Goal: Check status: Check status

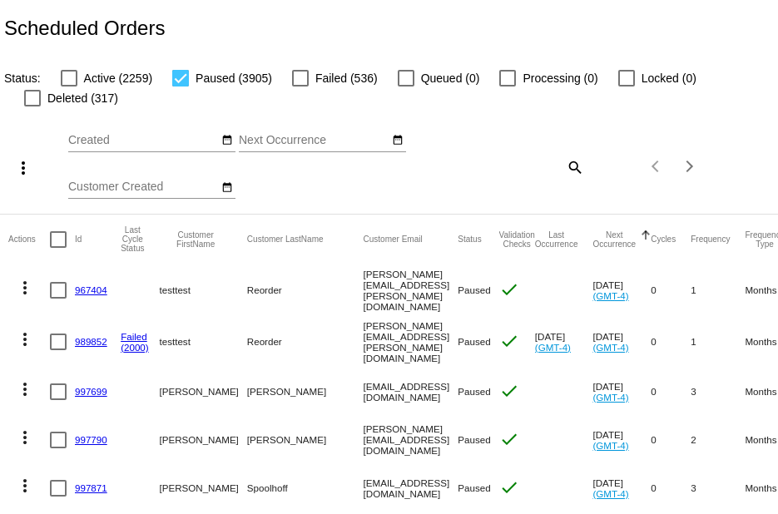
click at [290, 201] on div "Aug Jan Feb Mar Apr Su Mo" at bounding box center [261, 167] width 387 height 94
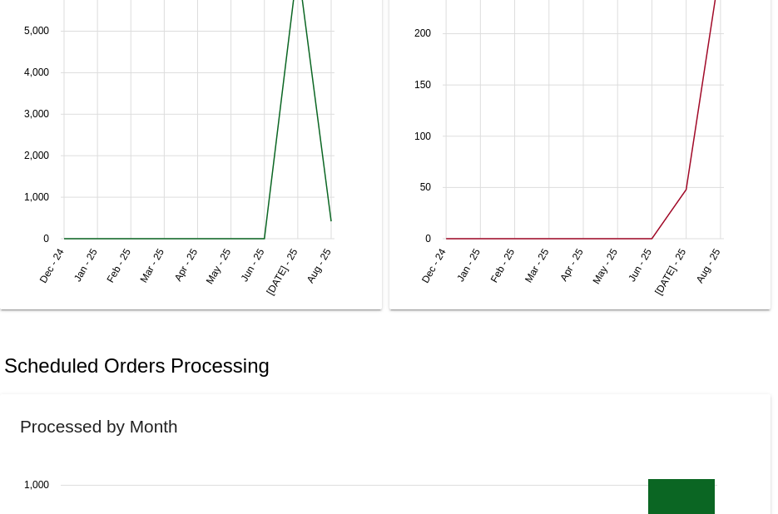
scroll to position [533, 0]
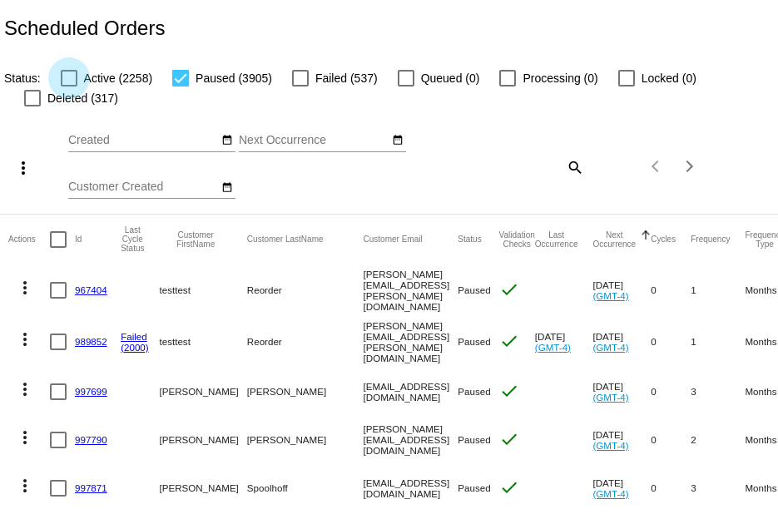
click at [67, 81] on div at bounding box center [69, 78] width 17 height 17
click at [68, 87] on input "Active (2258)" at bounding box center [68, 87] width 1 height 1
checkbox input "true"
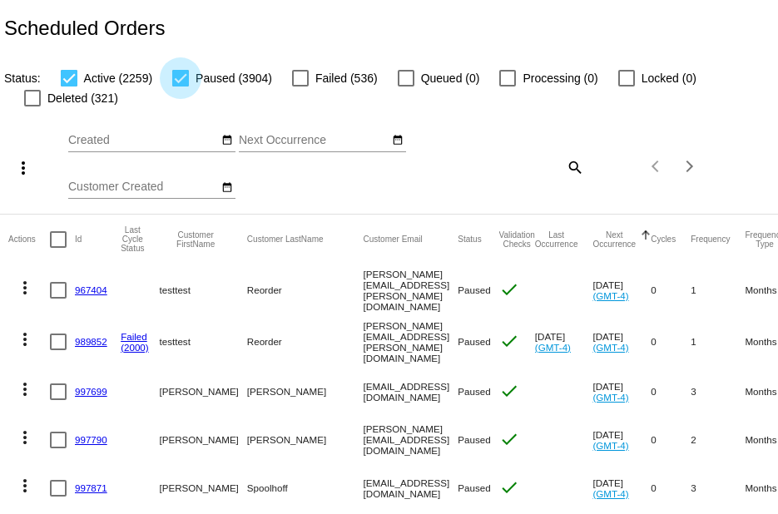
click at [181, 79] on div at bounding box center [180, 78] width 17 height 17
click at [181, 87] on input "Paused (3904)" at bounding box center [180, 87] width 1 height 1
checkbox input "false"
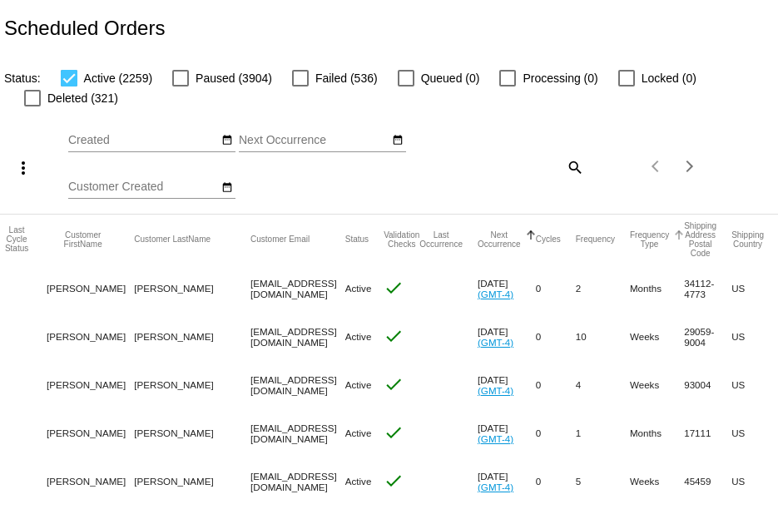
scroll to position [0, 143]
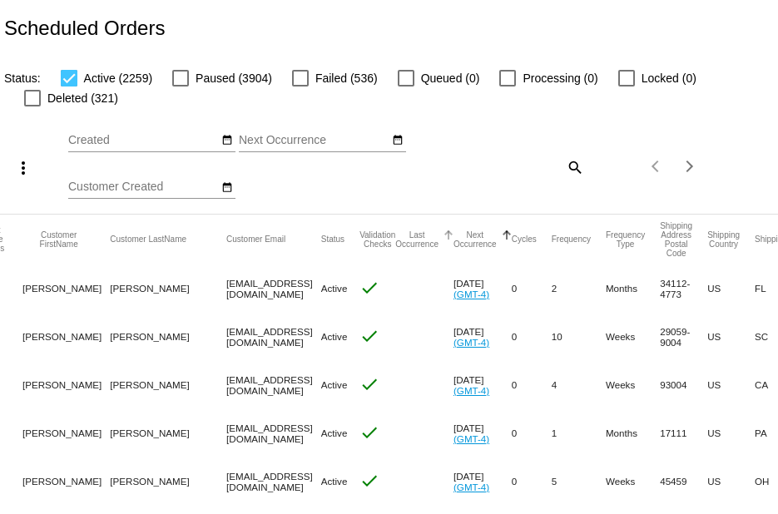
click at [414, 238] on button "Last Occurrence" at bounding box center [416, 239] width 43 height 18
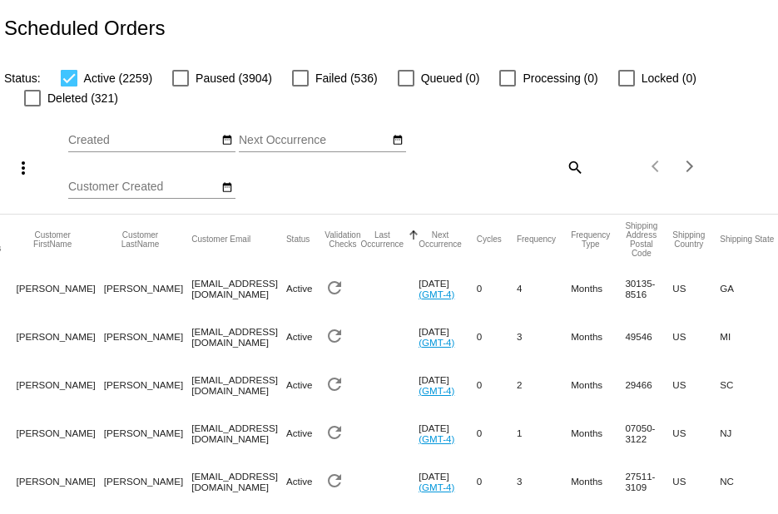
click at [404, 240] on button "Last Occurrence" at bounding box center [381, 239] width 43 height 18
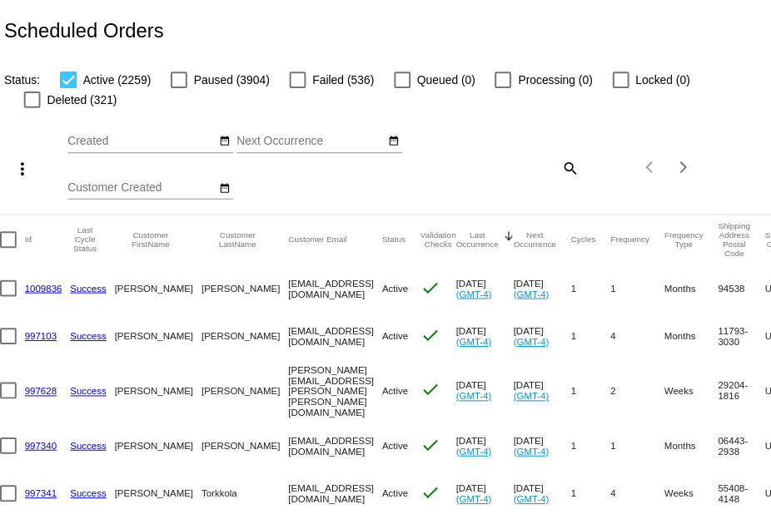
scroll to position [0, 23]
